Goal: Task Accomplishment & Management: Manage account settings

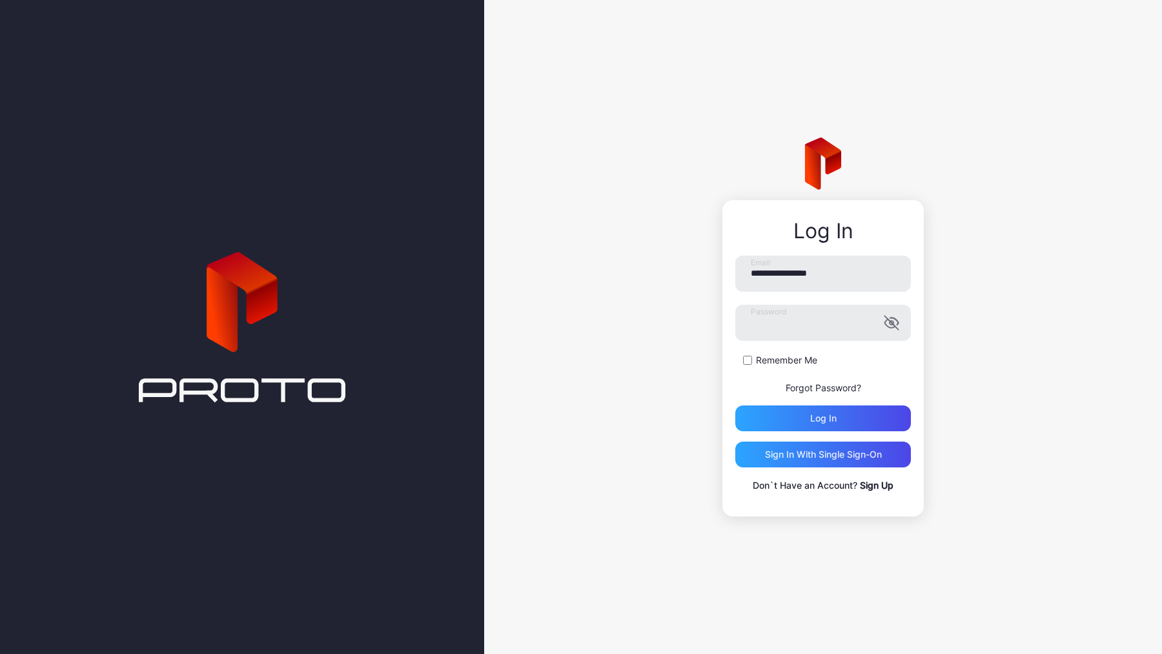
click at [771, 414] on div "Log in" at bounding box center [823, 418] width 176 height 26
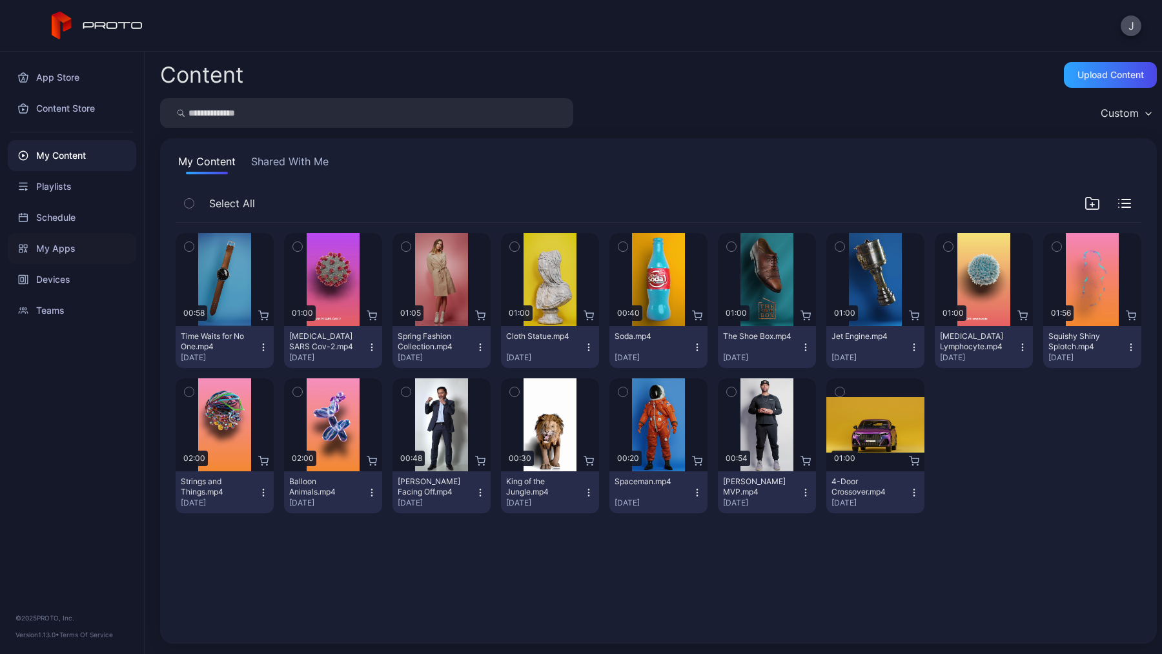
click at [77, 243] on div "My Apps" at bounding box center [72, 248] width 128 height 31
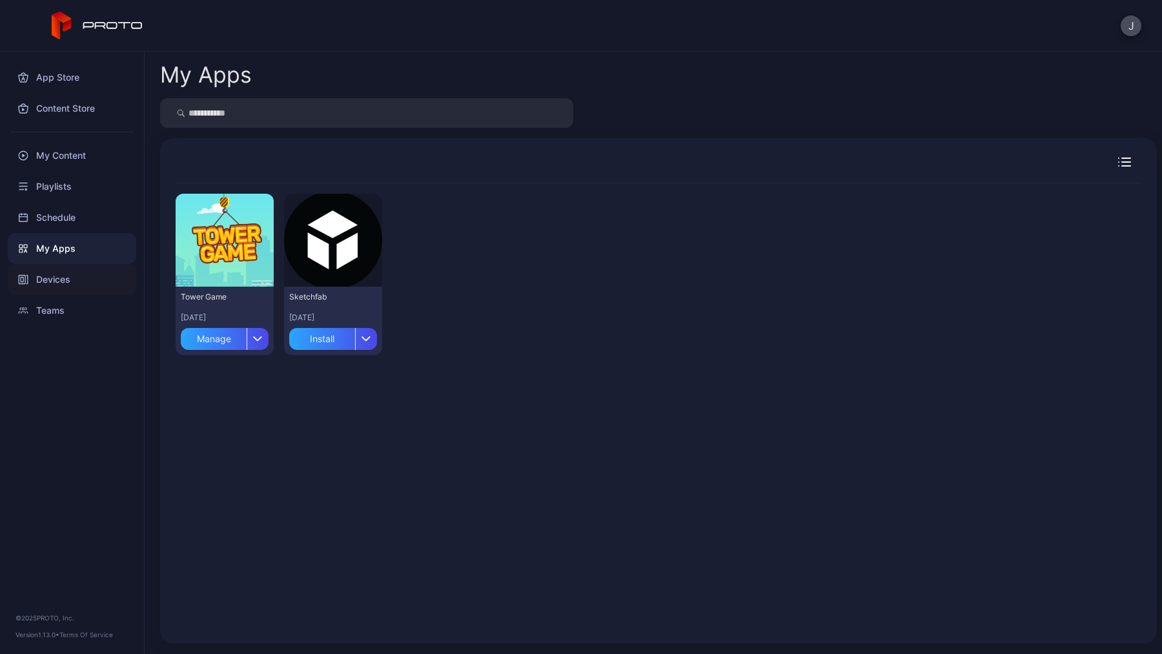
click at [58, 273] on div "Devices" at bounding box center [72, 279] width 128 height 31
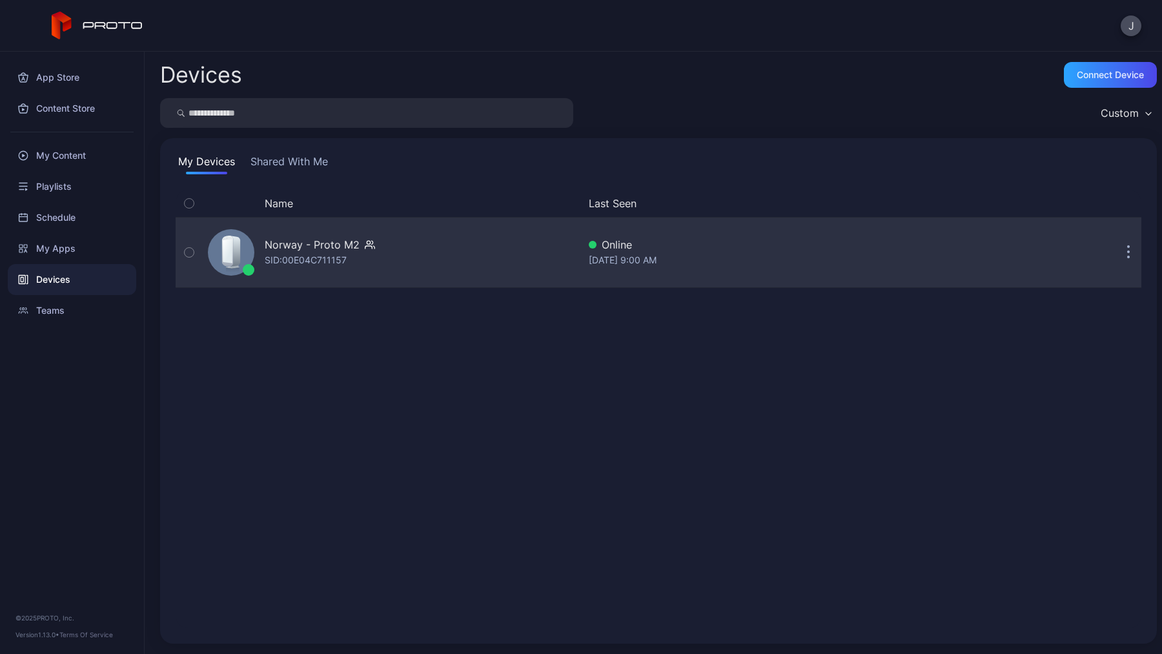
click at [444, 257] on div "Norway - Proto M2 SID: 00E04C711157" at bounding box center [391, 252] width 376 height 65
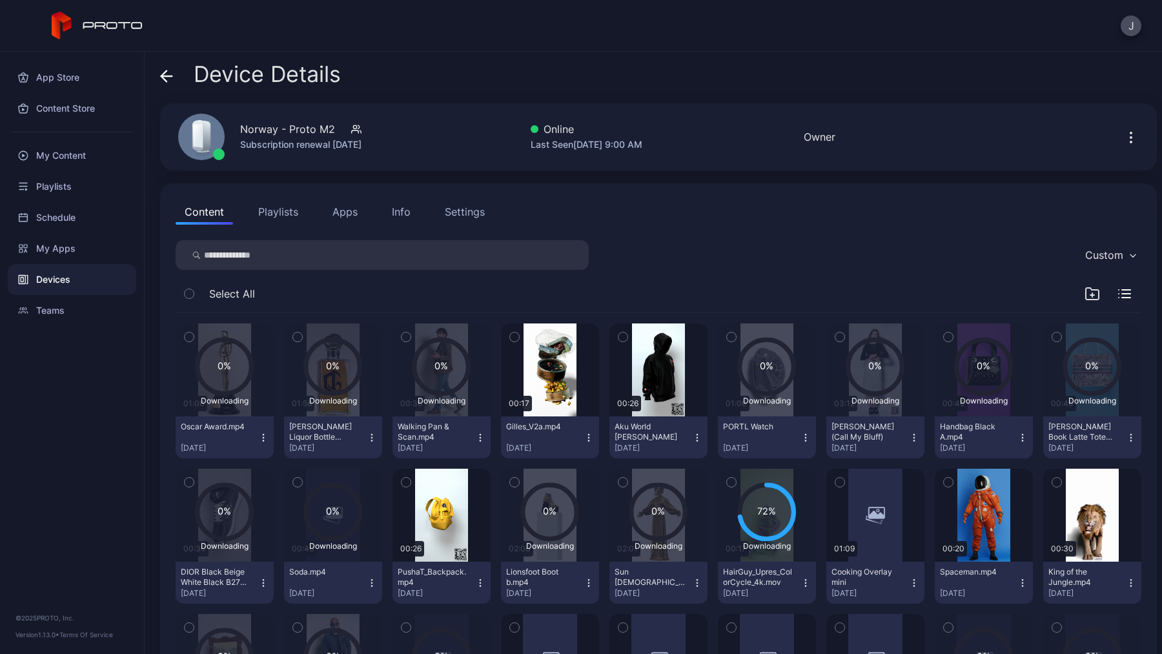
click at [350, 210] on button "Apps" at bounding box center [344, 212] width 43 height 26
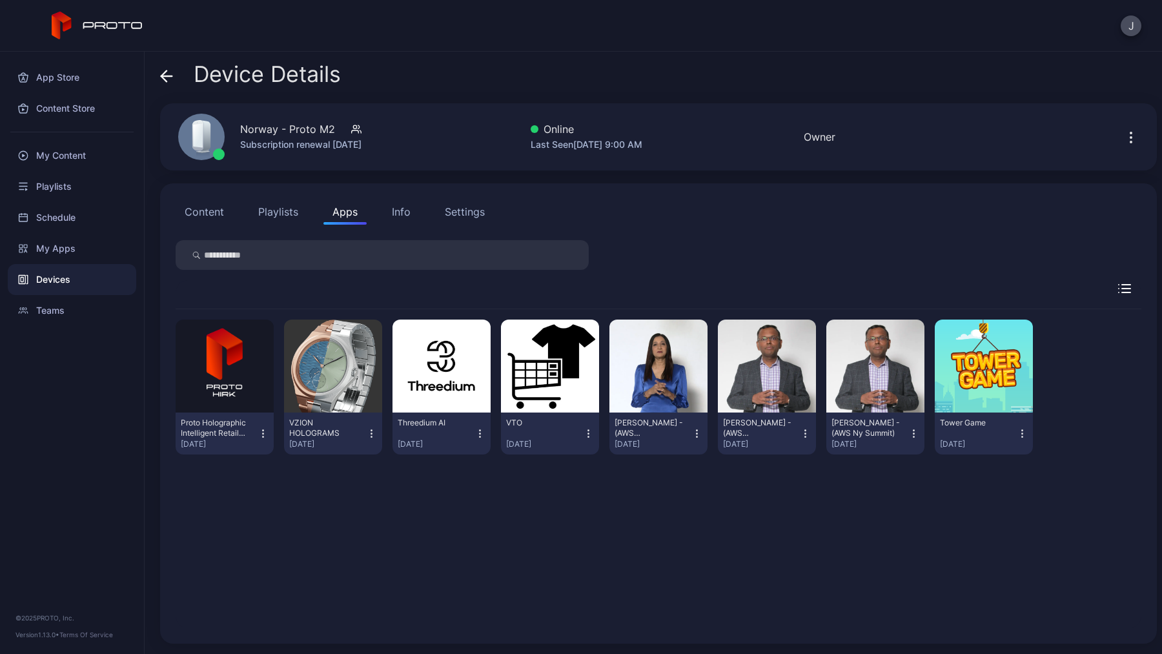
click at [225, 432] on div "Proto Holographic Intelligent Retail Kiosk (HIRK)" at bounding box center [216, 428] width 71 height 21
click at [225, 379] on button "button" at bounding box center [225, 365] width 98 height 93
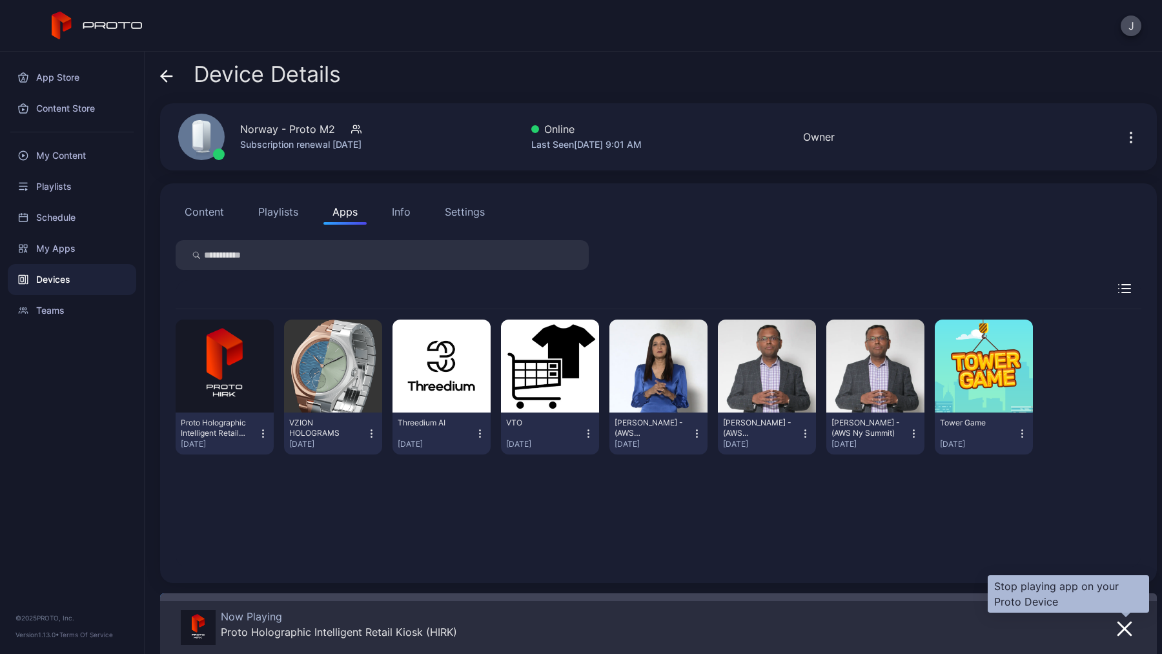
click at [1127, 625] on icon "button" at bounding box center [1123, 628] width 15 height 15
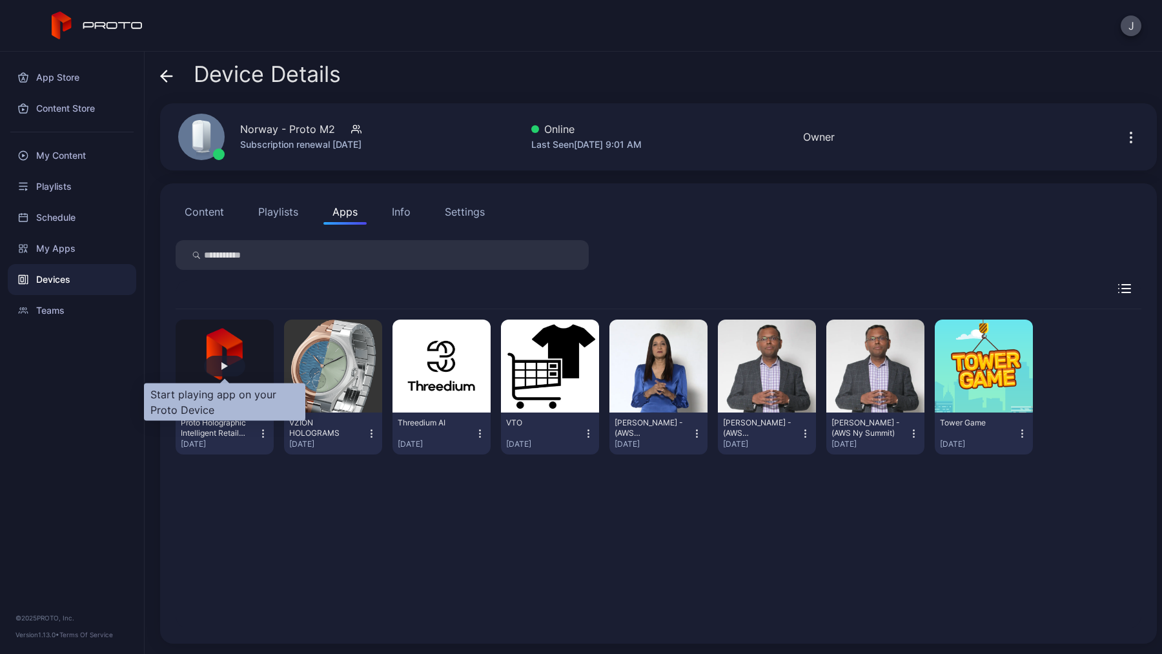
click at [231, 374] on div "button" at bounding box center [224, 366] width 41 height 21
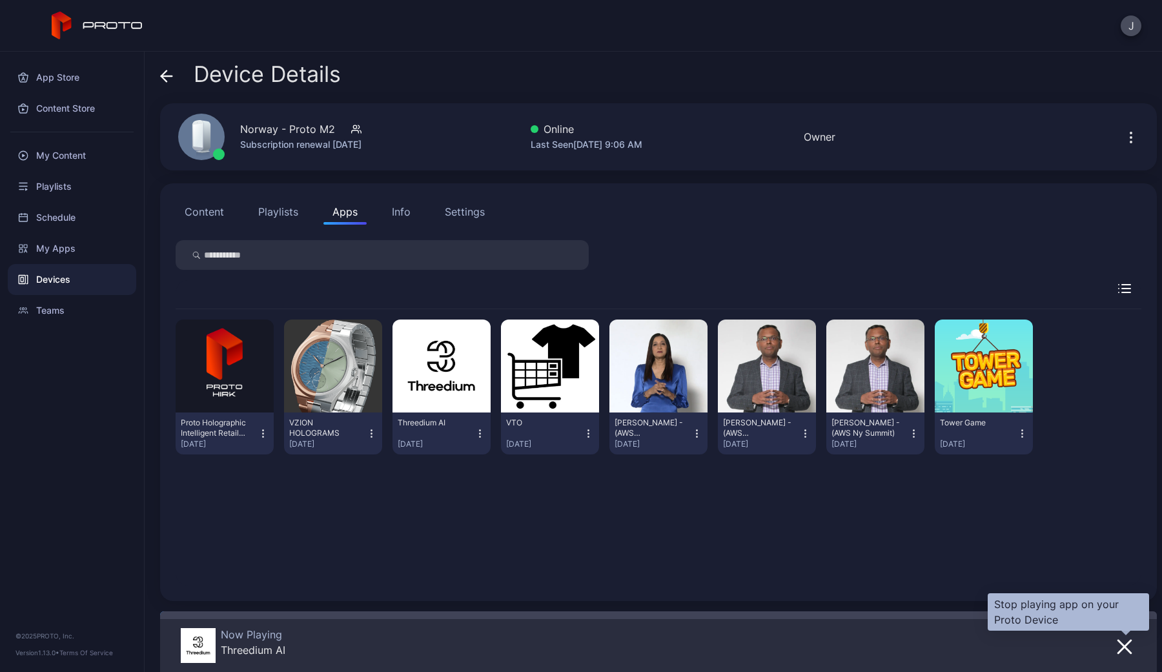
click at [1120, 647] on icon "button" at bounding box center [1123, 646] width 15 height 15
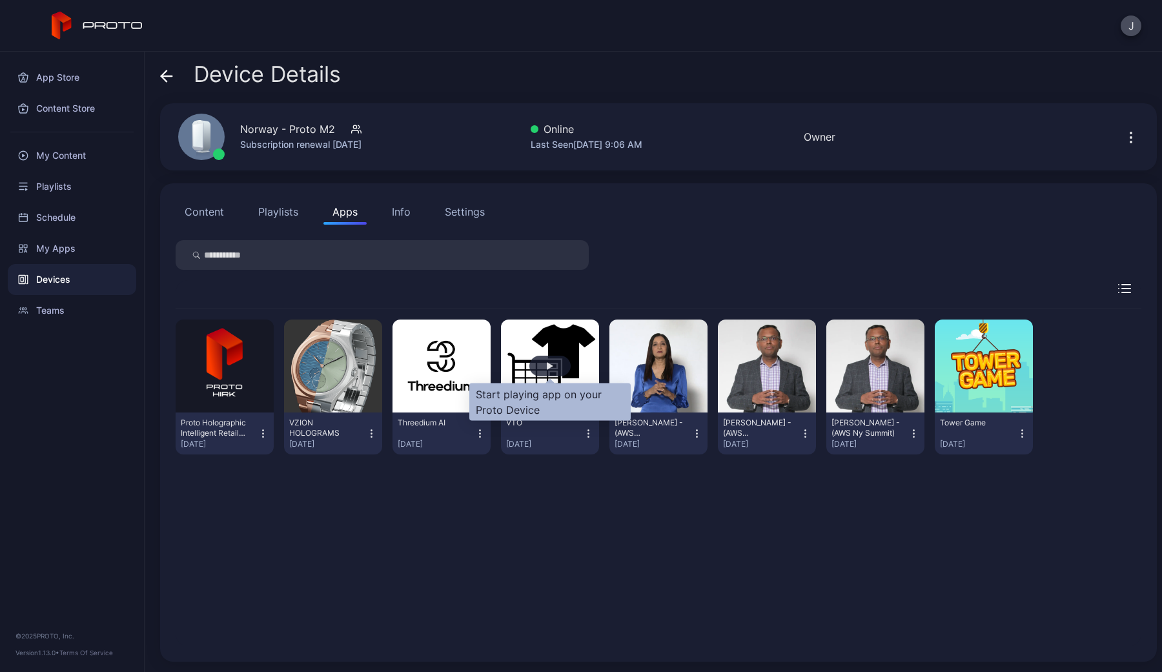
click at [545, 370] on div "button" at bounding box center [549, 366] width 41 height 21
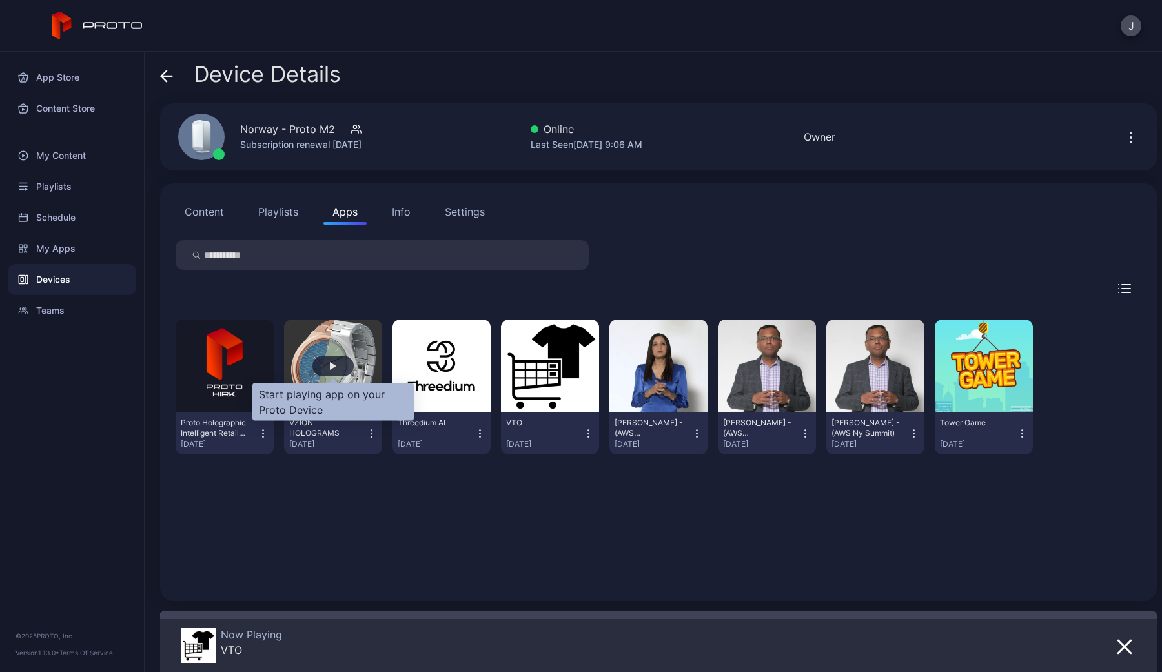
click at [321, 365] on div "button" at bounding box center [332, 366] width 41 height 21
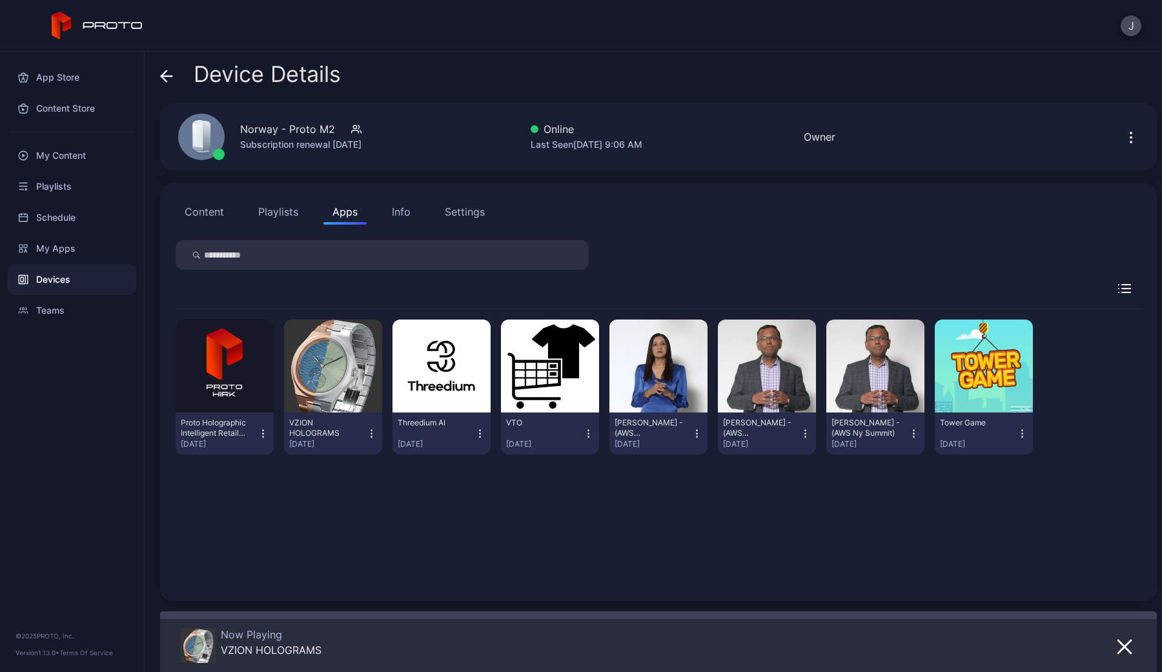
click at [585, 431] on icon "button" at bounding box center [588, 433] width 11 height 13
click at [656, 532] on div "Proto Holographic Intelligent Retail Kiosk (HIRK) [DATE] VZION HOLOGRAMS [DATE]…" at bounding box center [658, 447] width 965 height 276
click at [220, 365] on div "button" at bounding box center [224, 366] width 41 height 21
click at [272, 209] on button "Playlists" at bounding box center [278, 212] width 58 height 26
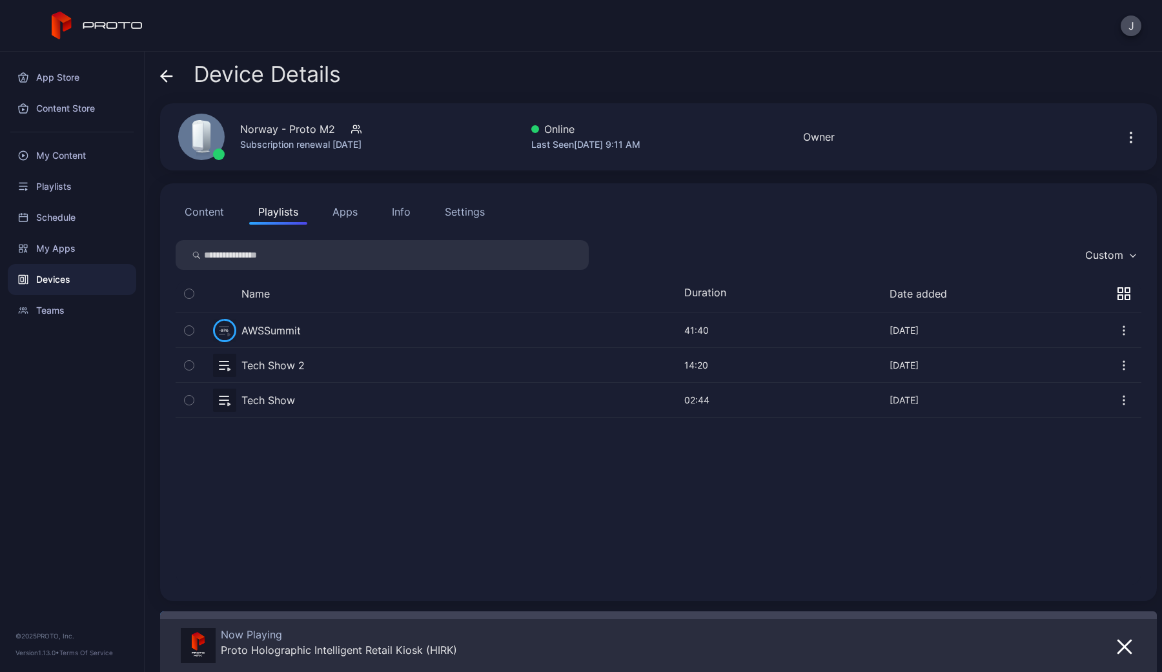
click at [310, 328] on div "97% Downloading AWSSummit [DATE]" at bounding box center [367, 330] width 328 height 23
click at [1125, 327] on icon "button" at bounding box center [1123, 330] width 13 height 13
click at [186, 334] on icon "button" at bounding box center [189, 330] width 9 height 14
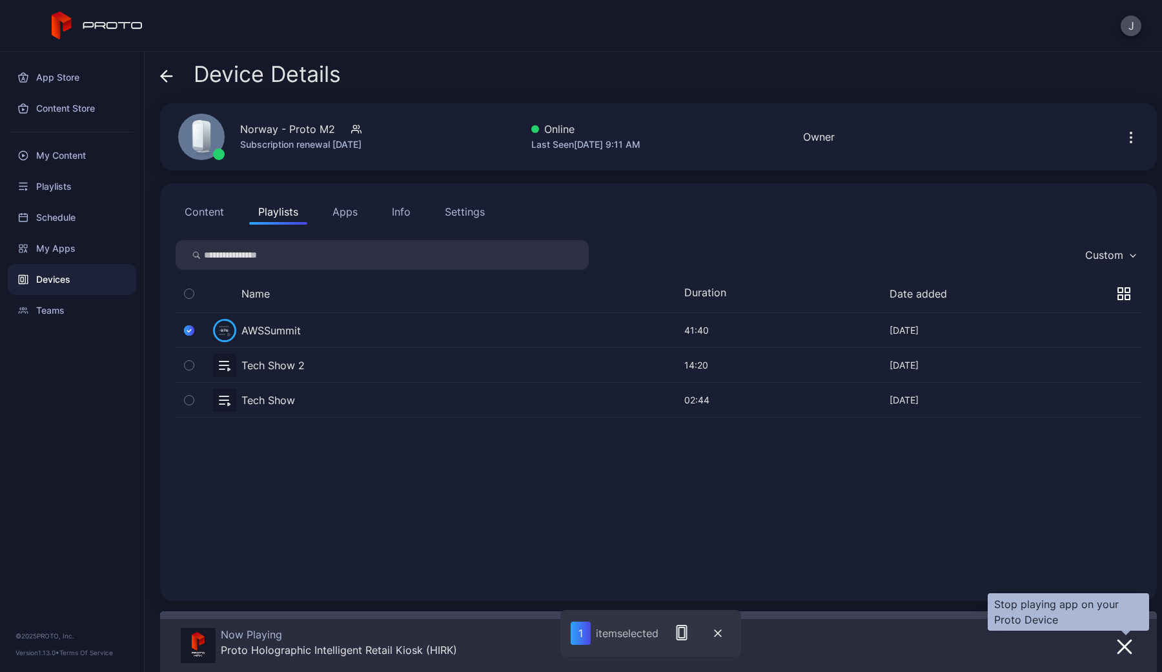
click at [1125, 651] on icon "button" at bounding box center [1123, 646] width 15 height 15
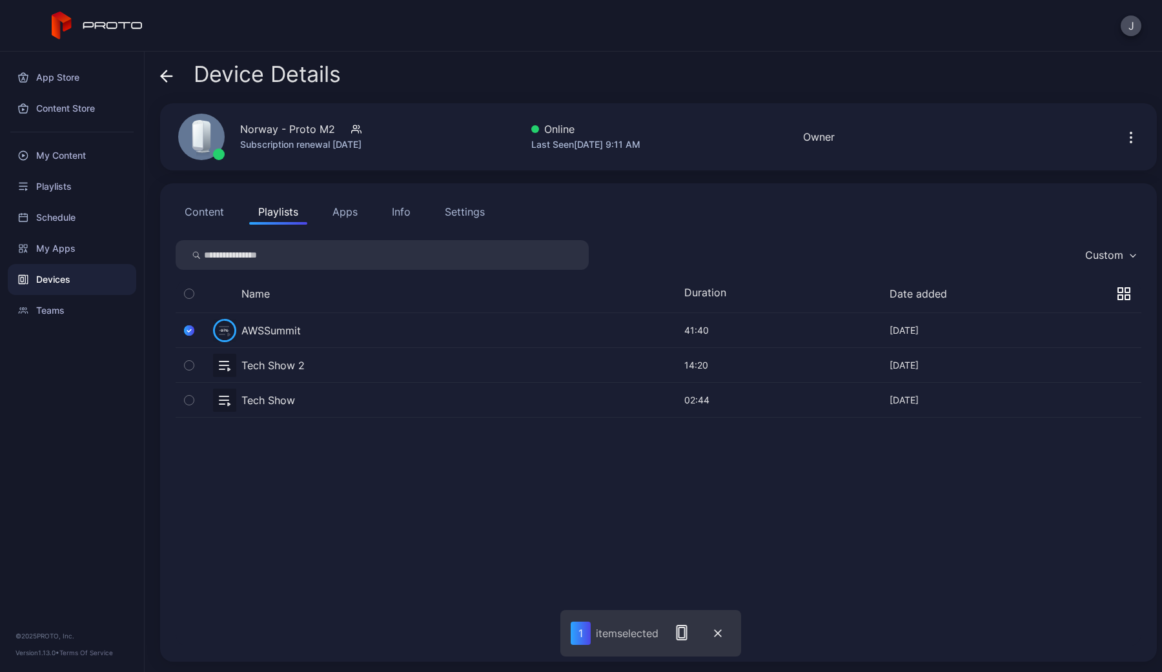
click at [228, 330] on text "97%" at bounding box center [225, 329] width 8 height 5
click at [285, 333] on div "AWSSummit" at bounding box center [270, 330] width 59 height 15
click at [259, 363] on button "button" at bounding box center [658, 365] width 965 height 34
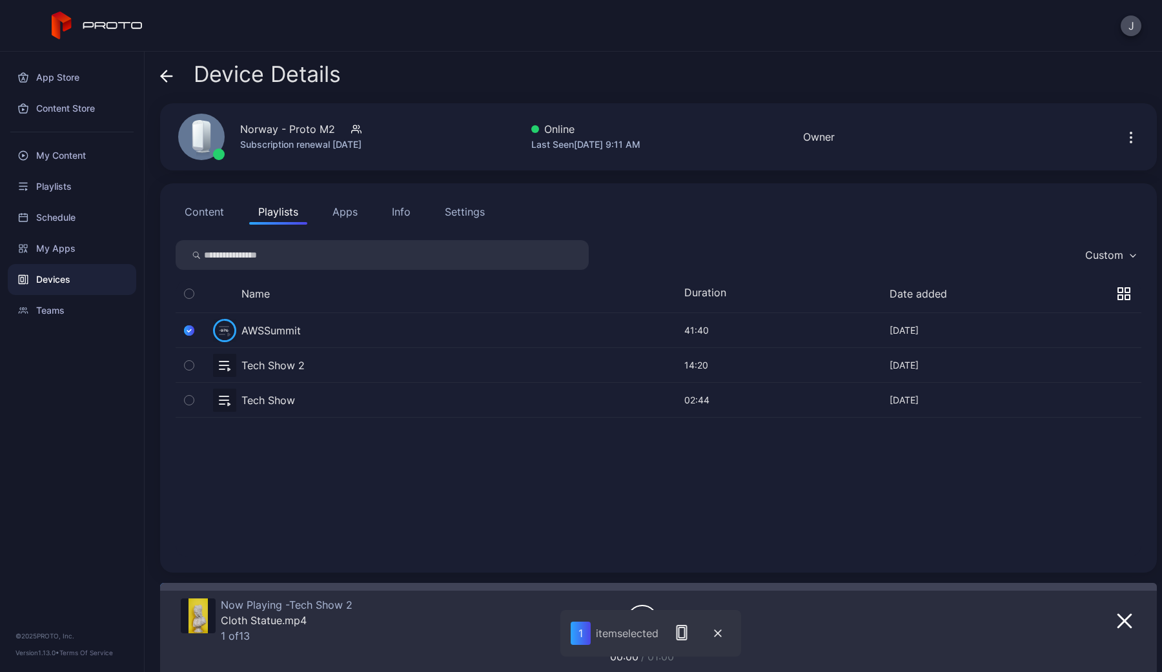
click at [267, 336] on div "AWSSummit" at bounding box center [270, 330] width 59 height 15
click at [194, 225] on button "Content" at bounding box center [204, 212] width 57 height 26
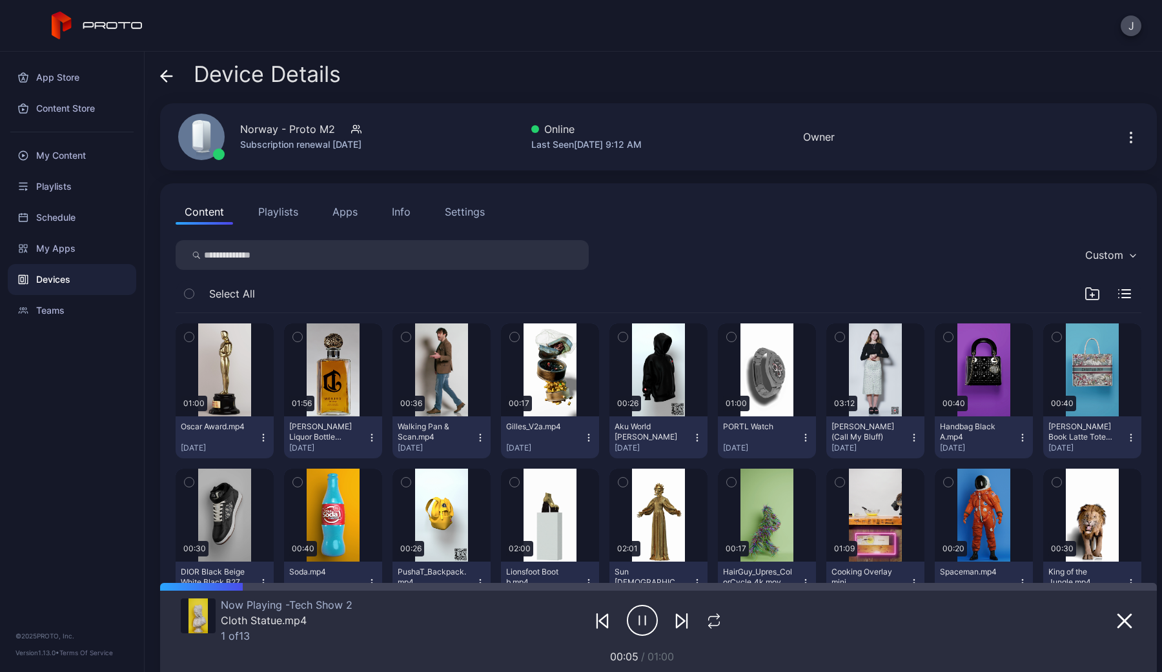
click at [287, 208] on button "Playlists" at bounding box center [278, 212] width 58 height 26
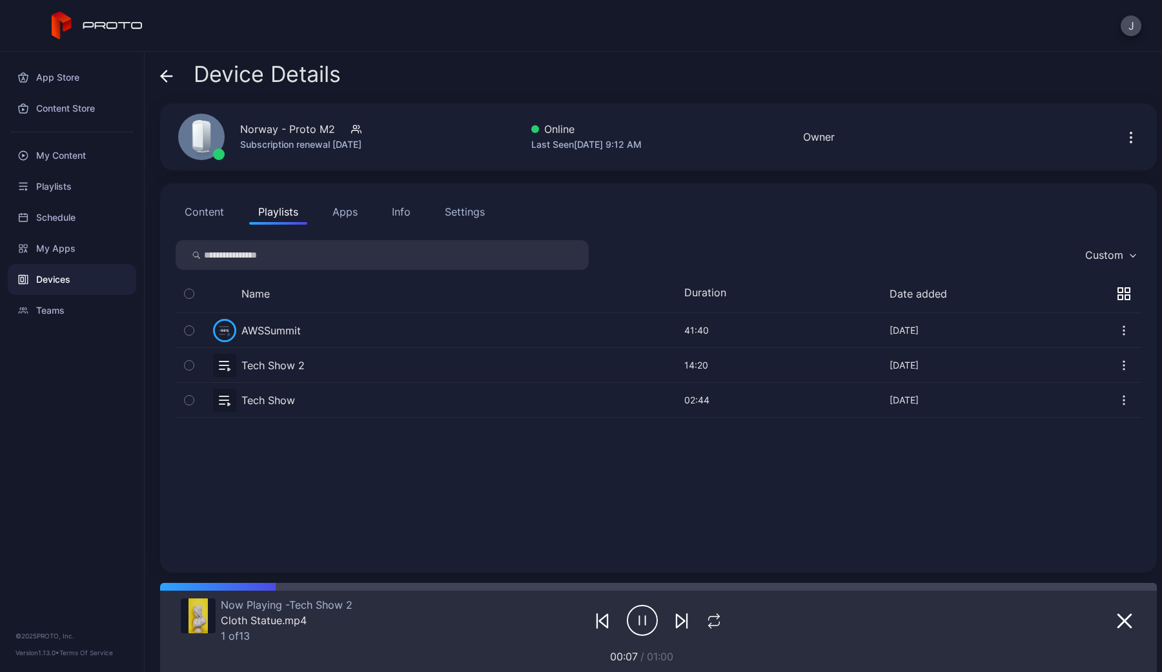
click at [259, 332] on div "AWSSummit" at bounding box center [270, 330] width 59 height 15
click at [194, 368] on icon "button" at bounding box center [189, 365] width 9 height 14
click at [192, 359] on icon "button" at bounding box center [189, 365] width 10 height 14
click at [192, 335] on icon "button" at bounding box center [189, 330] width 9 height 14
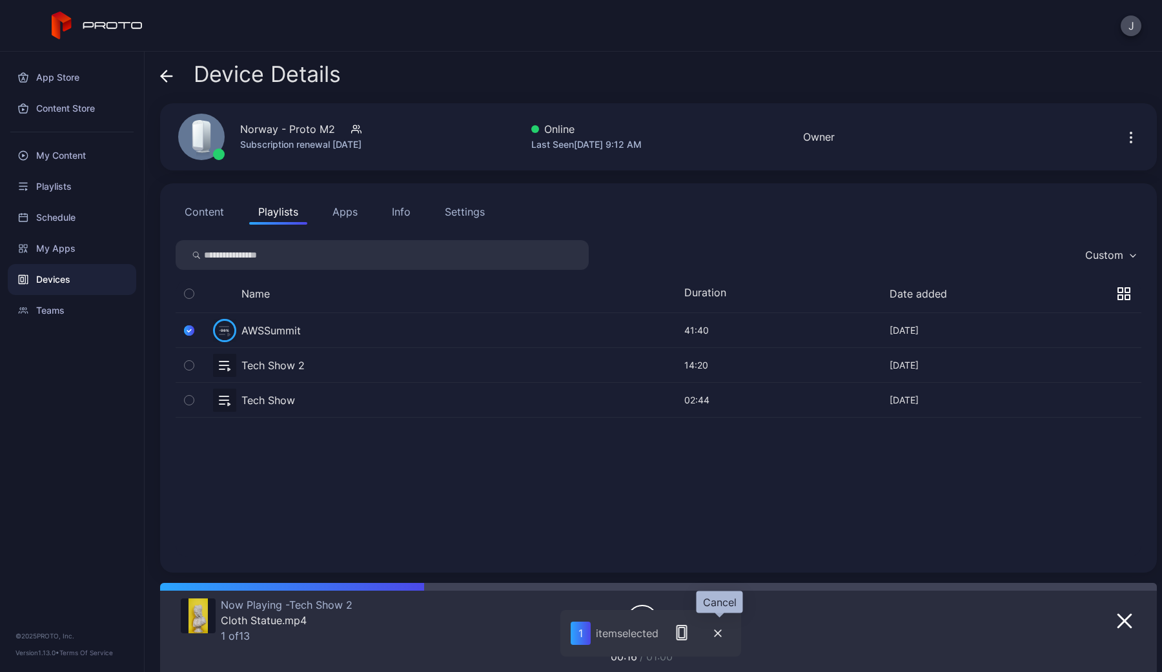
click at [724, 634] on button "button" at bounding box center [718, 633] width 26 height 27
click at [1125, 332] on icon "button" at bounding box center [1123, 330] width 13 height 13
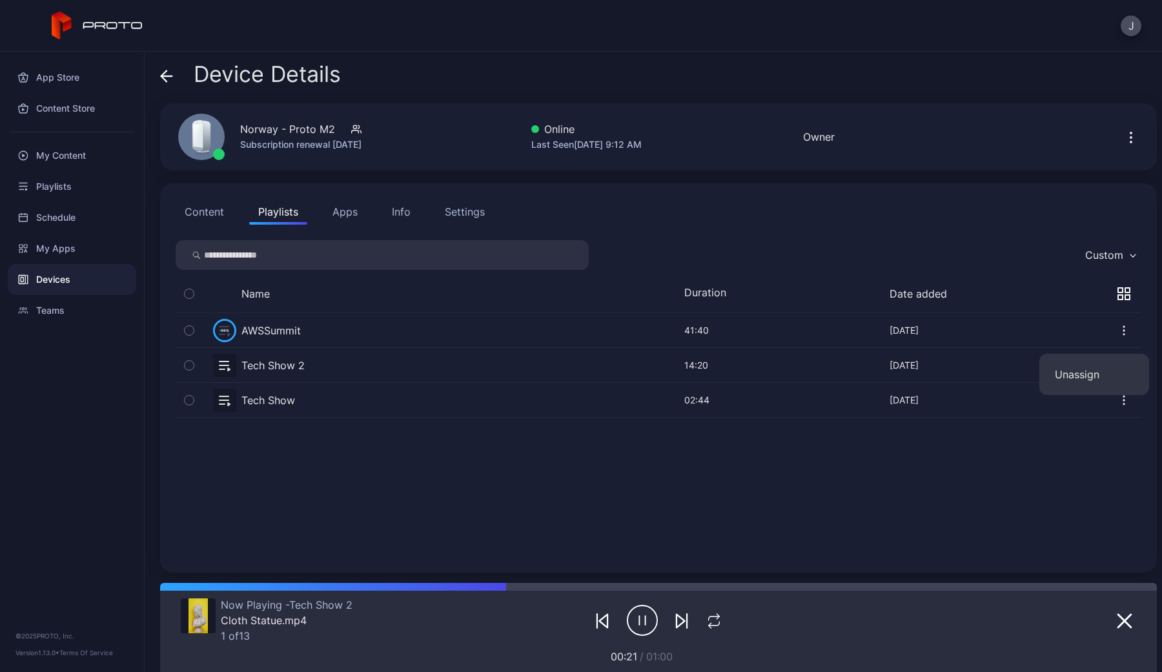
click at [339, 207] on button "Apps" at bounding box center [344, 212] width 43 height 26
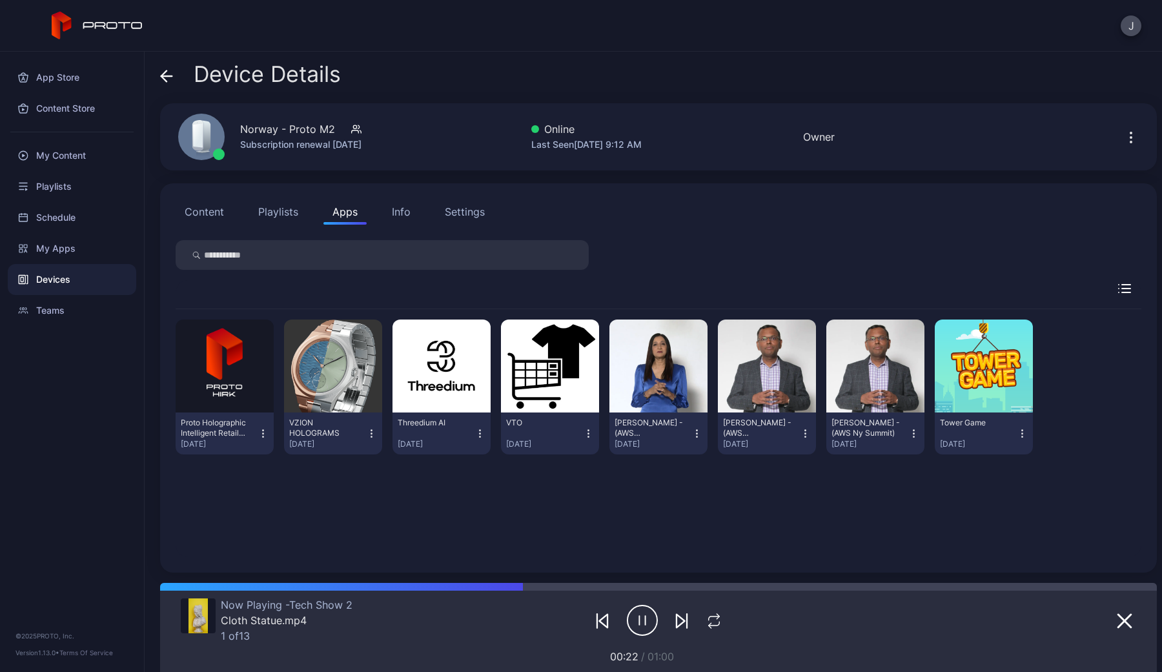
click at [422, 221] on div "Content Playlists Apps Info Settings" at bounding box center [658, 212] width 965 height 26
click at [401, 216] on div "Info" at bounding box center [401, 211] width 19 height 15
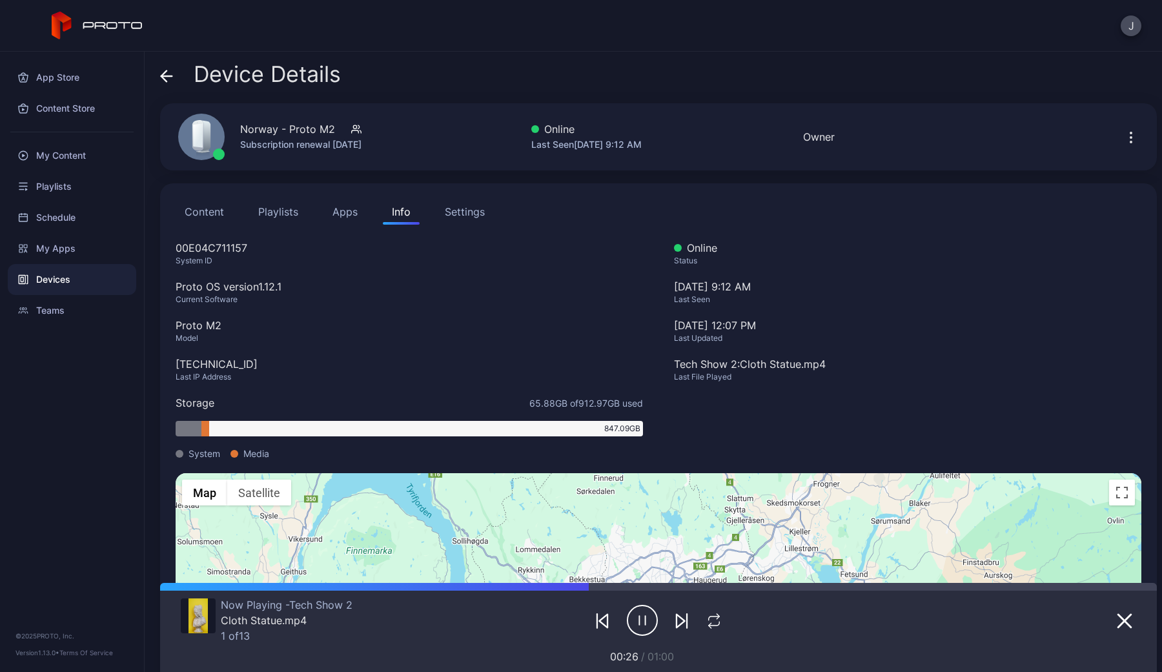
click at [463, 216] on div "Settings" at bounding box center [465, 211] width 40 height 15
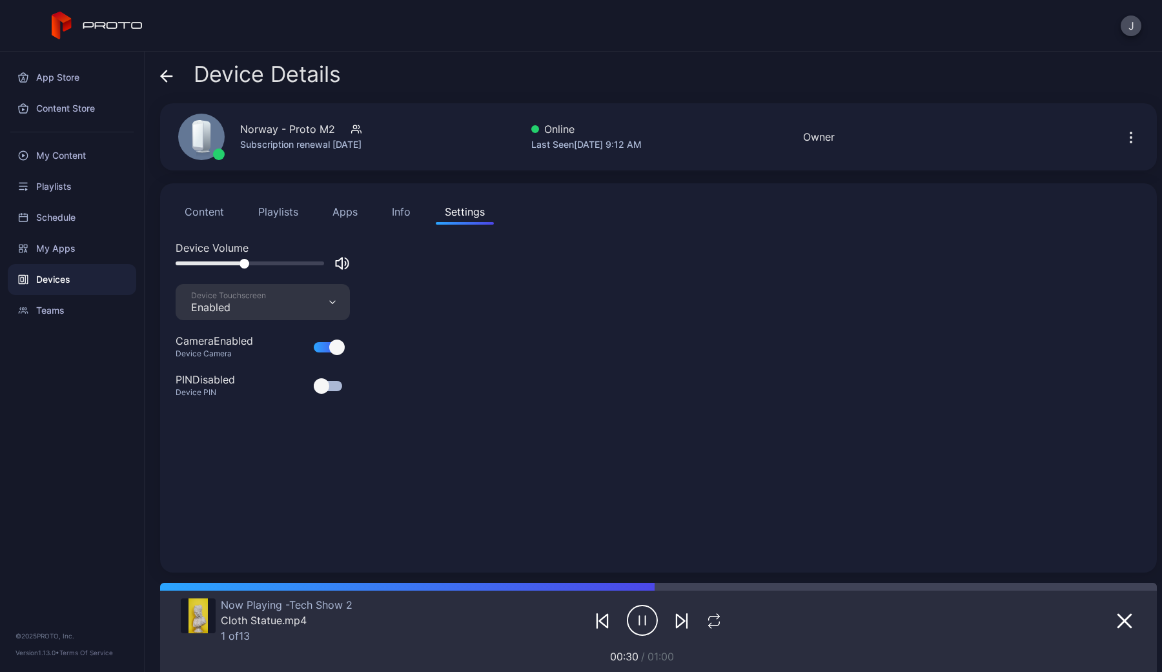
click at [341, 303] on div "Device Touchscreen Enabled" at bounding box center [263, 302] width 174 height 36
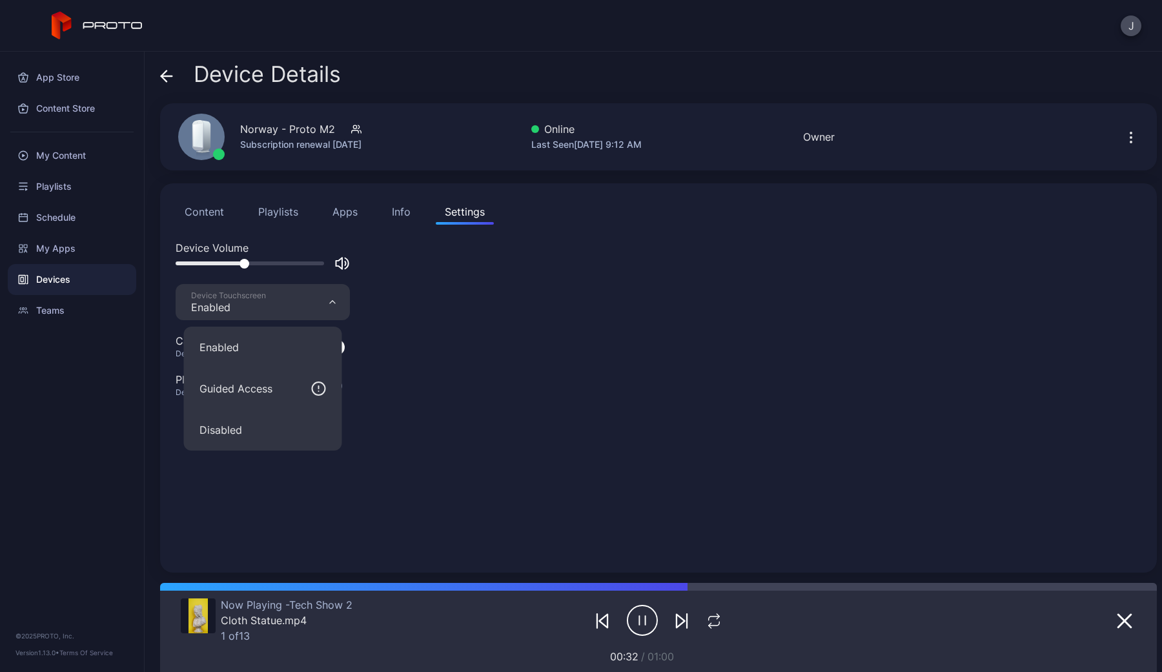
click at [342, 303] on div "Device Touchscreen Enabled" at bounding box center [263, 302] width 174 height 36
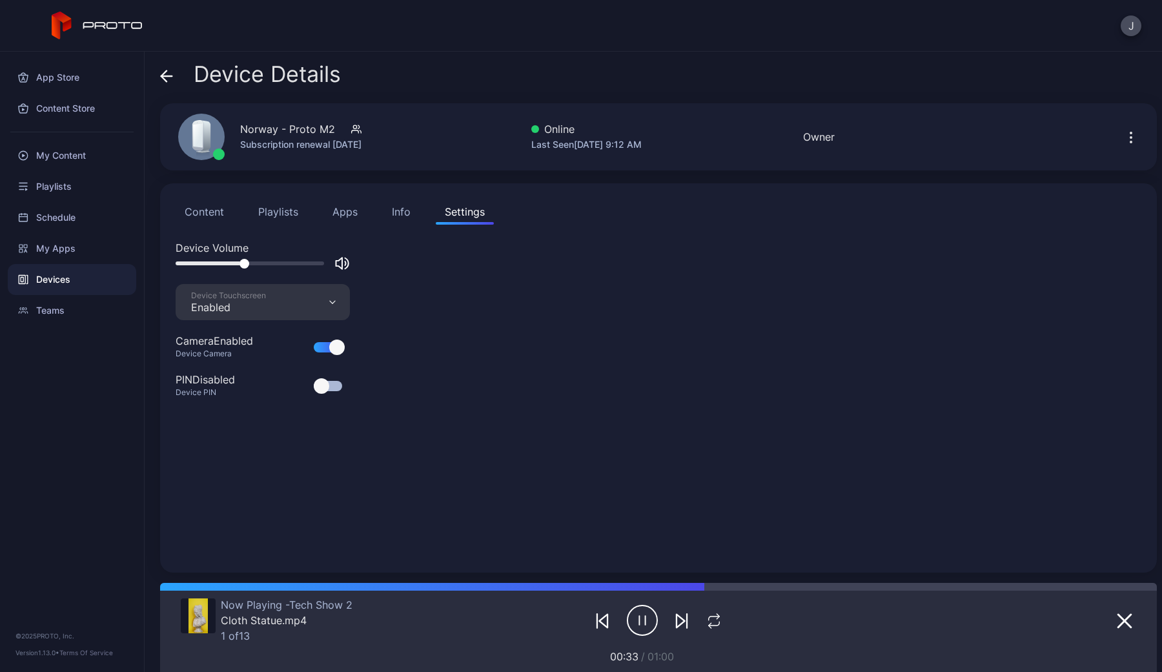
click at [330, 213] on button "Apps" at bounding box center [344, 212] width 43 height 26
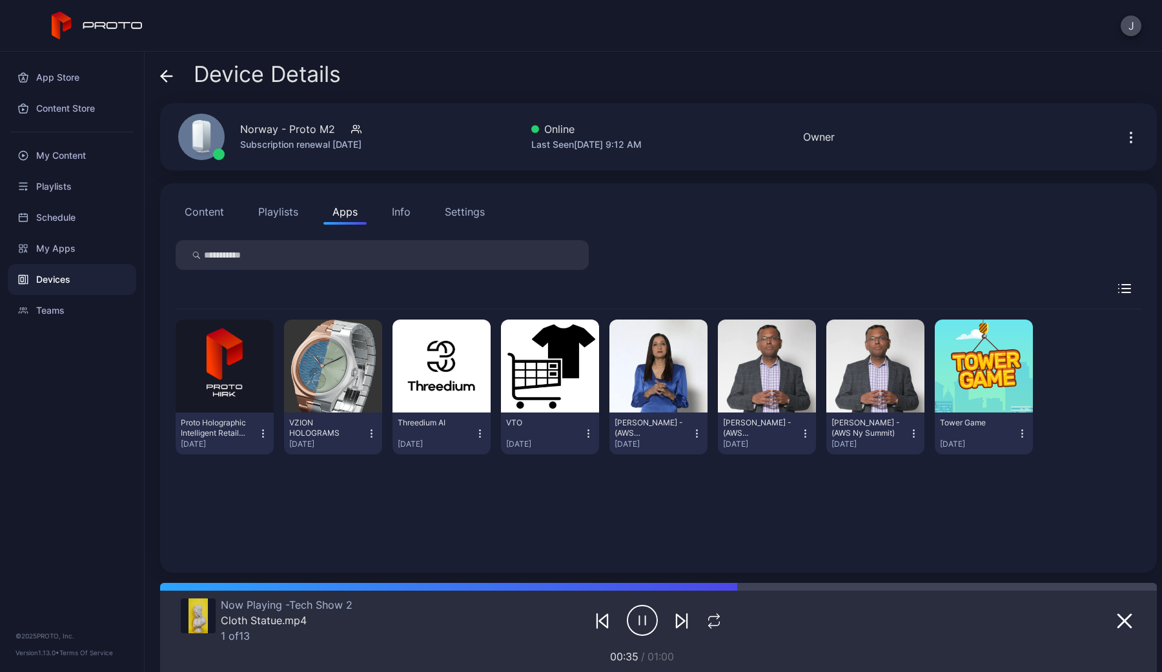
click at [294, 216] on button "Playlists" at bounding box center [278, 212] width 58 height 26
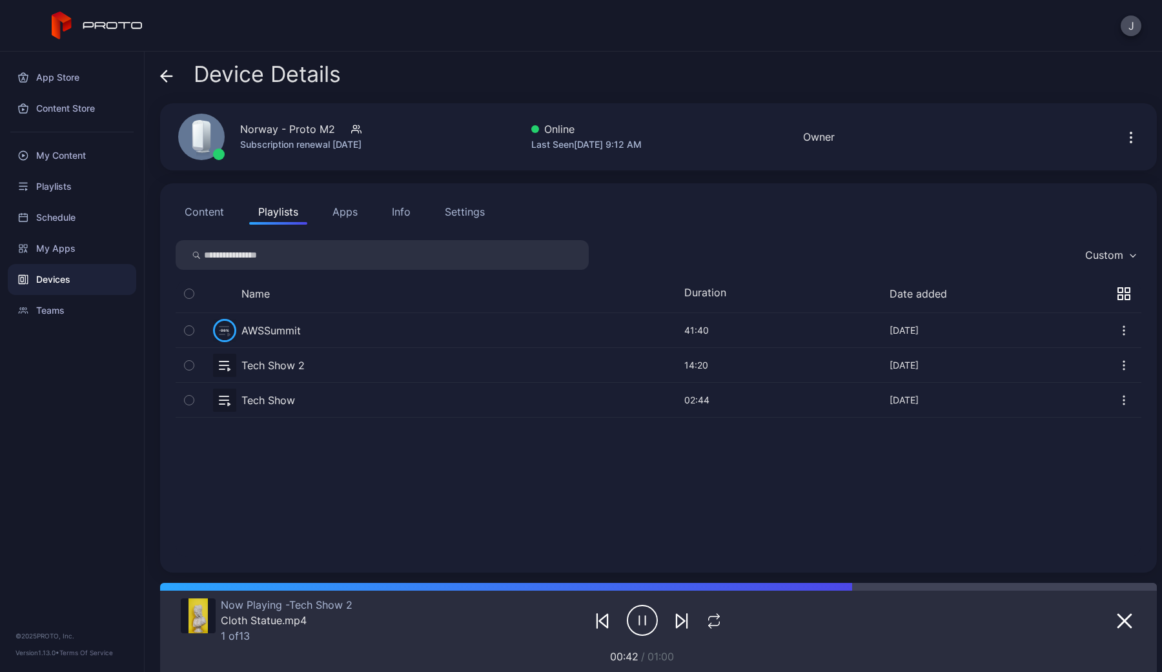
click at [405, 214] on div "Info" at bounding box center [401, 211] width 19 height 15
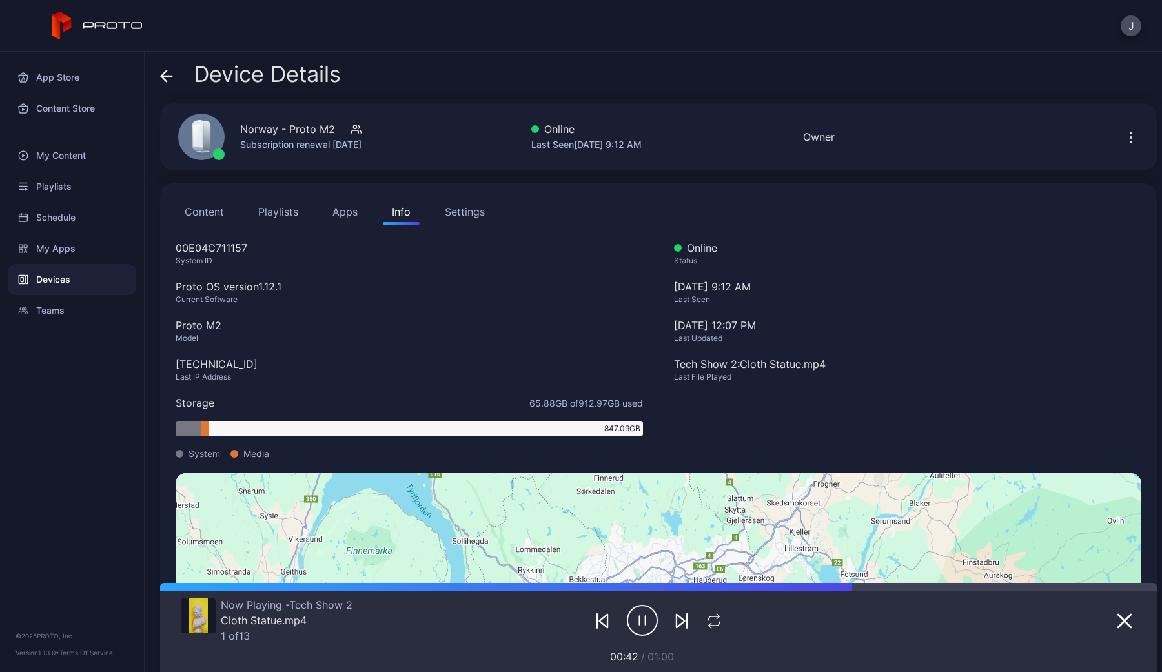
click at [346, 216] on button "Apps" at bounding box center [344, 212] width 43 height 26
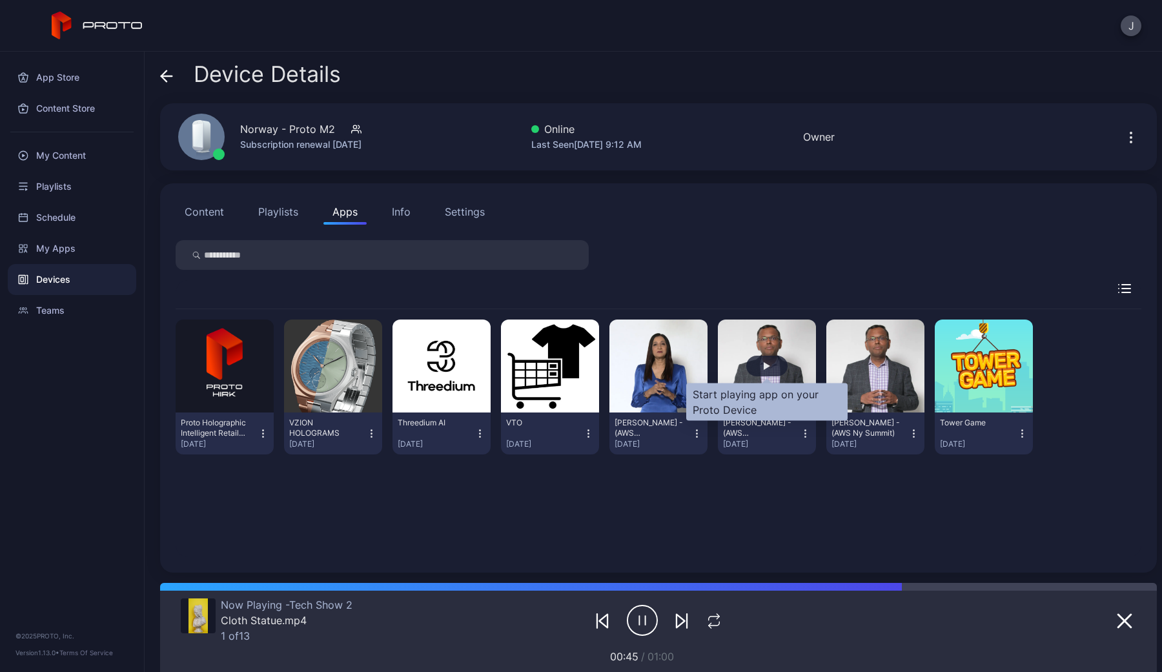
click at [757, 365] on div "button" at bounding box center [766, 366] width 41 height 21
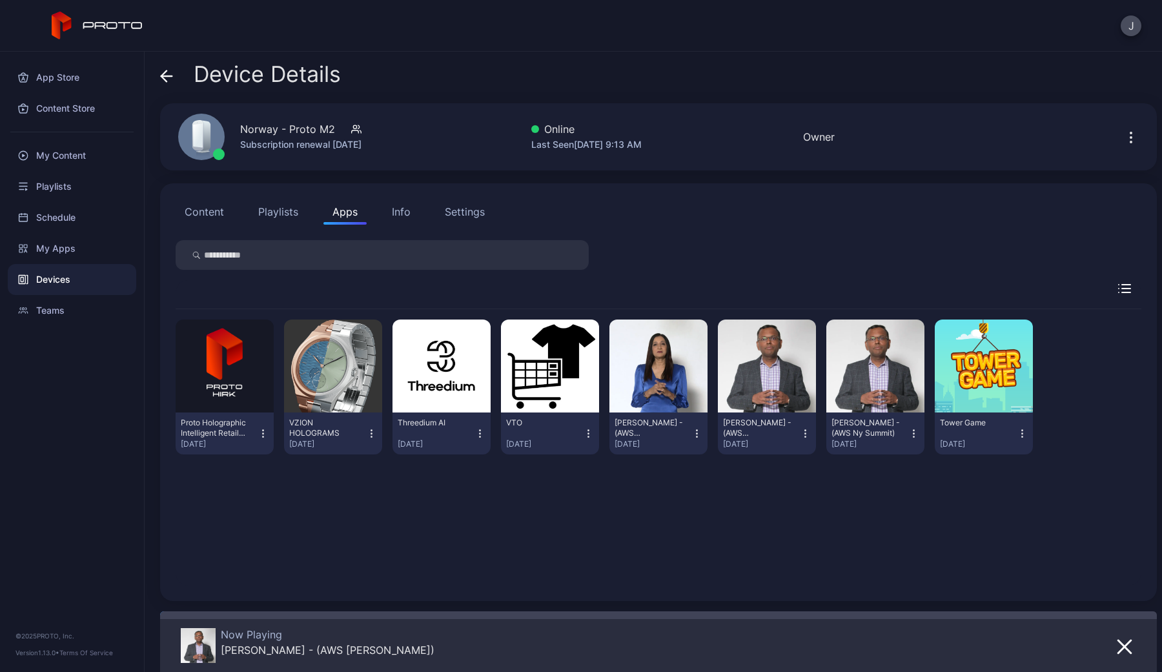
click at [689, 263] on div at bounding box center [658, 255] width 965 height 30
click at [478, 436] on icon "button" at bounding box center [479, 433] width 11 height 13
click at [463, 296] on div at bounding box center [658, 294] width 965 height 29
click at [373, 436] on icon "button" at bounding box center [371, 433] width 11 height 13
click at [716, 512] on div "Proto Holographic Intelligent Retail Kiosk (HIRK) [DATE] VZION HOLOGRAMS [DATE]…" at bounding box center [658, 447] width 965 height 276
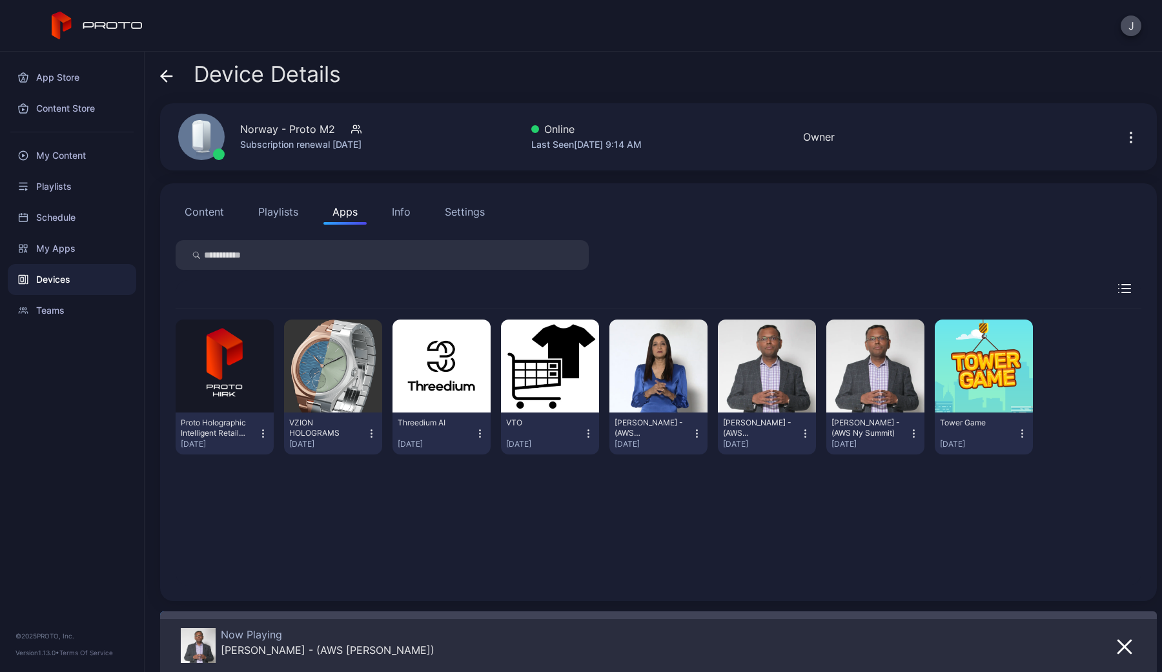
click at [265, 207] on button "Playlists" at bounding box center [278, 212] width 58 height 26
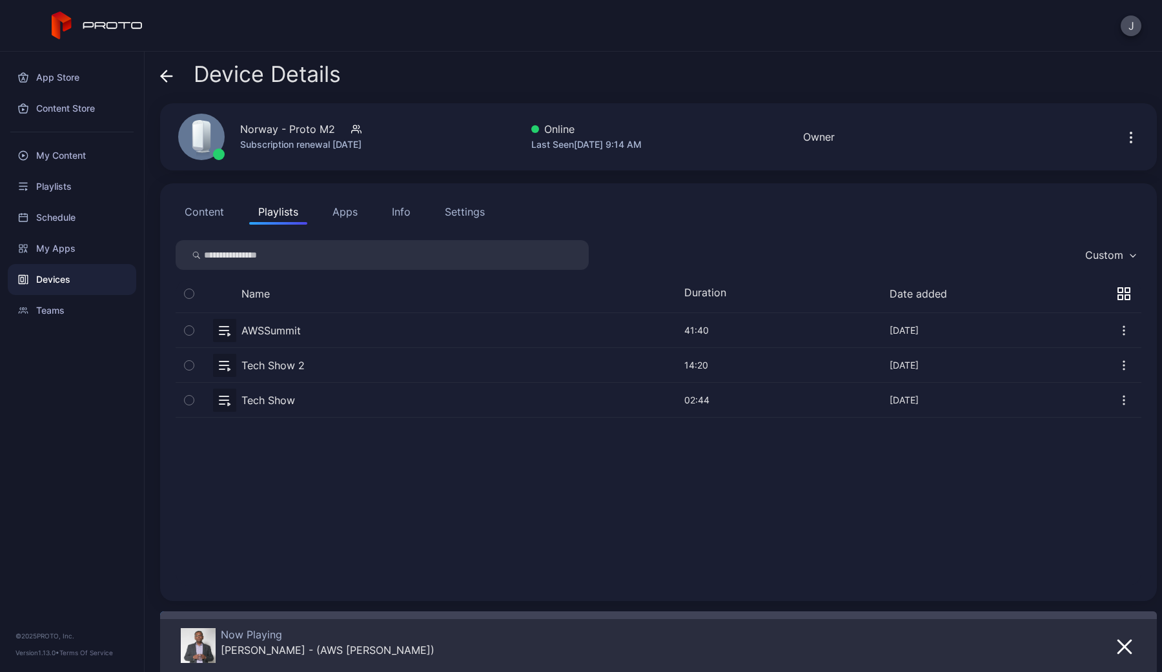
click at [227, 337] on button "button" at bounding box center [658, 330] width 965 height 34
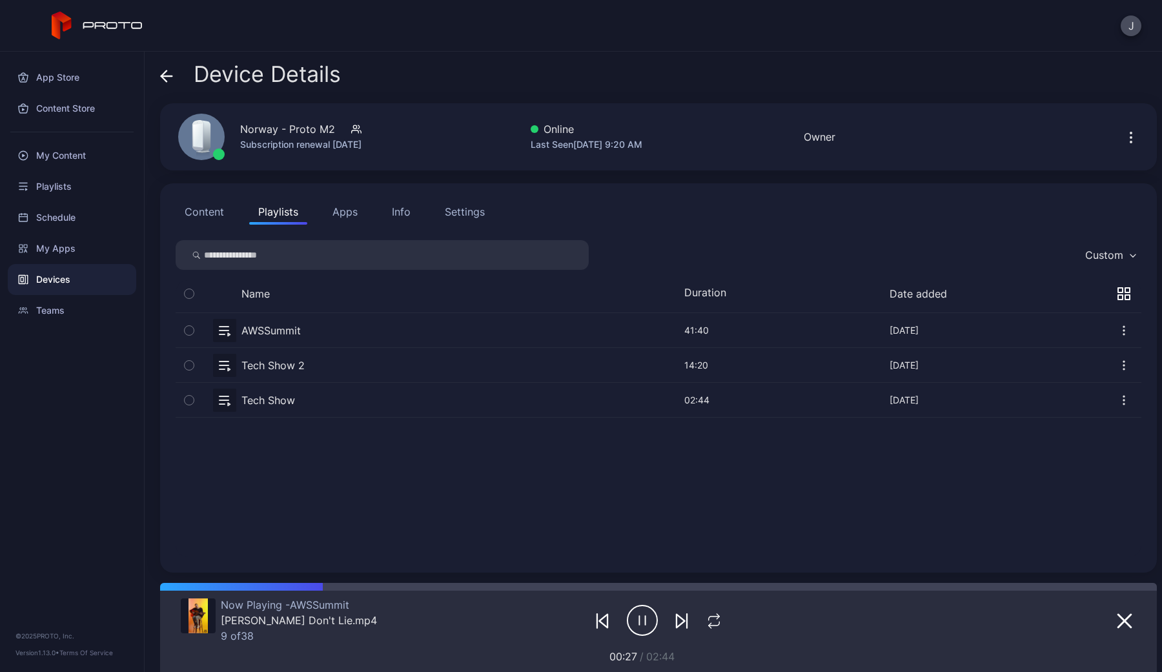
click at [647, 628] on icon "button" at bounding box center [642, 620] width 31 height 32
click at [323, 216] on button "Apps" at bounding box center [344, 212] width 43 height 26
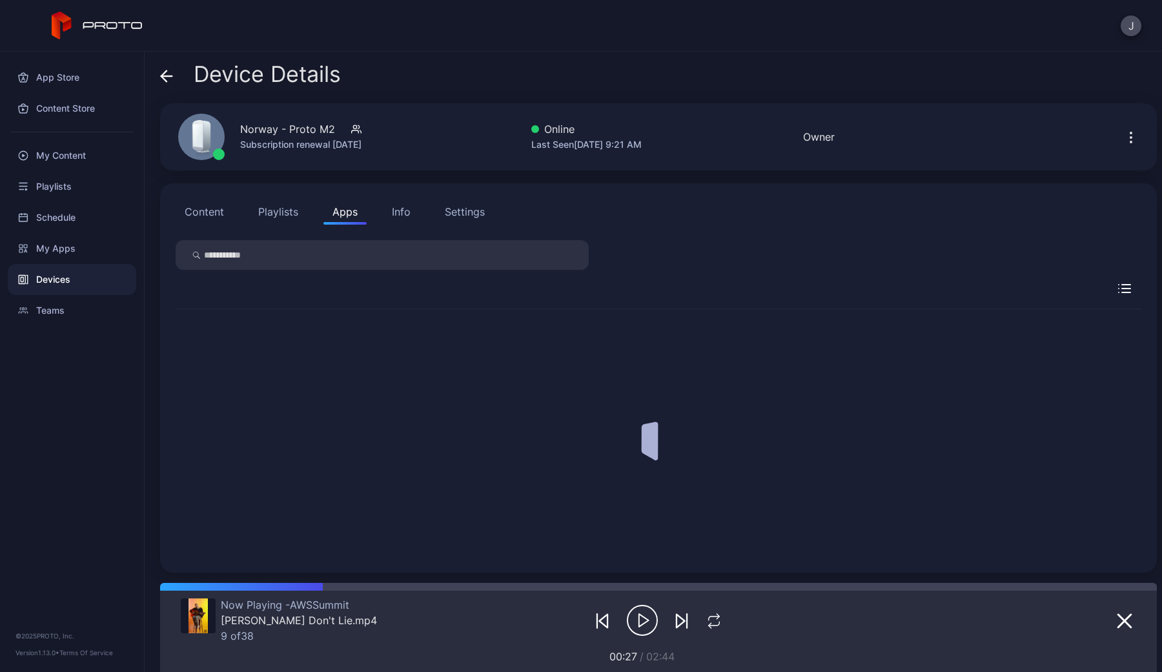
click at [334, 216] on button "Apps" at bounding box center [344, 212] width 43 height 26
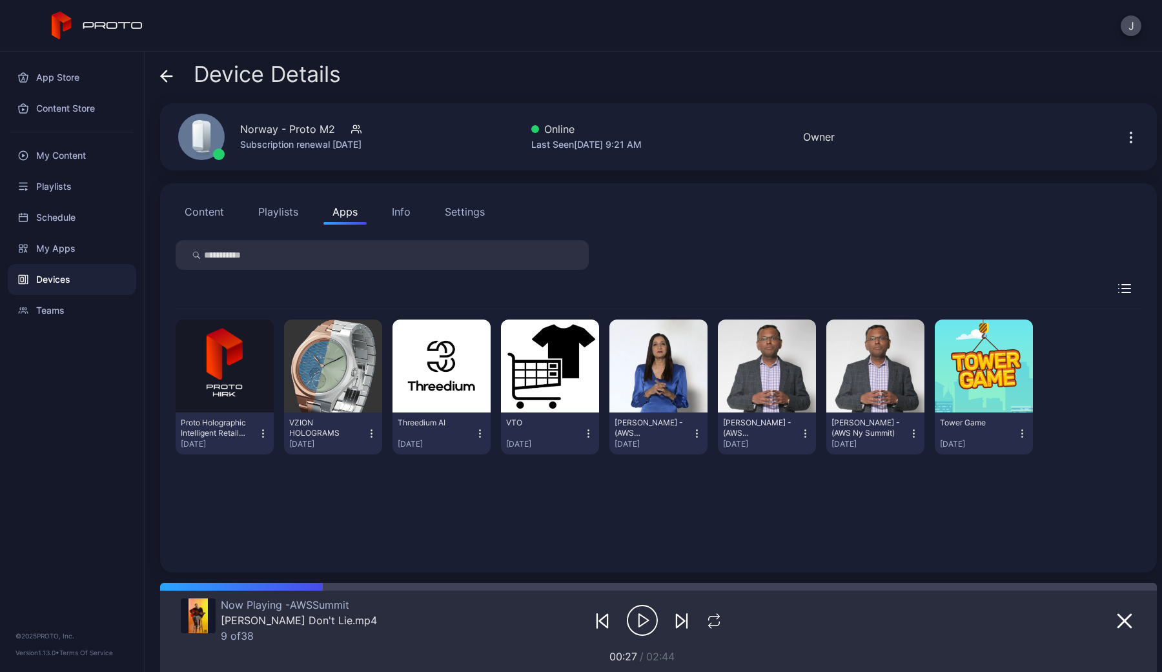
click at [393, 532] on div "Proto Holographic Intelligent Retail Kiosk (HIRK) [DATE] VZION HOLOGRAMS [DATE]…" at bounding box center [658, 433] width 965 height 248
click at [283, 229] on div "Content Playlists Apps Info Settings Proto Holographic Intelligent Retail Kiosk…" at bounding box center [658, 377] width 996 height 389
click at [283, 218] on button "Playlists" at bounding box center [278, 212] width 58 height 26
